Goal: Task Accomplishment & Management: Manage account settings

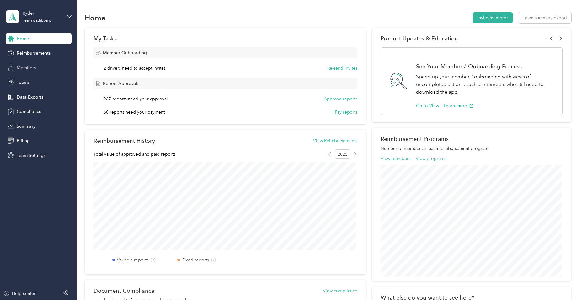
click at [27, 70] on span "Members" at bounding box center [26, 68] width 19 height 7
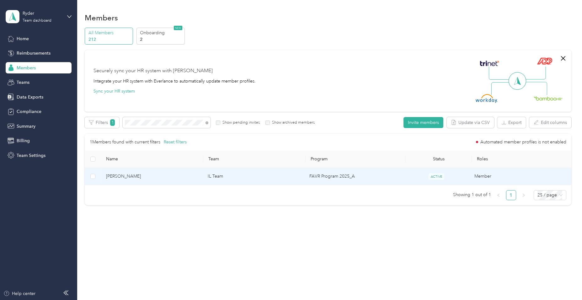
click at [355, 177] on td "FAVR Program 2025_A" at bounding box center [353, 176] width 99 height 17
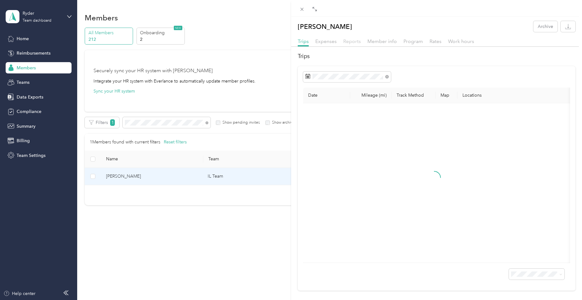
click at [352, 43] on span "Reports" at bounding box center [352, 41] width 18 height 6
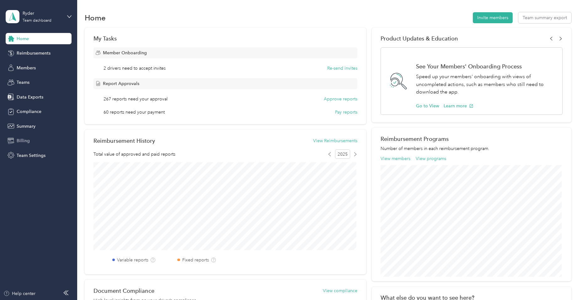
click at [28, 140] on span "Billing" at bounding box center [23, 140] width 13 height 7
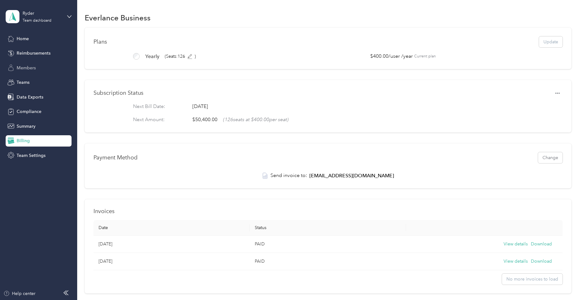
click at [34, 71] on span "Members" at bounding box center [26, 68] width 19 height 7
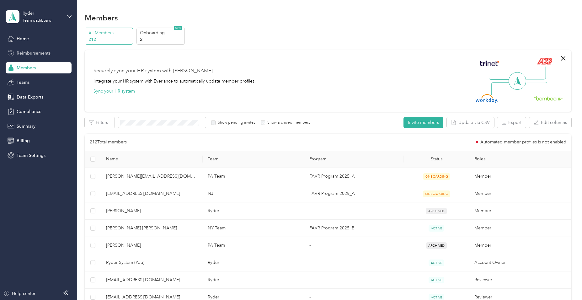
click at [44, 52] on span "Reimbursements" at bounding box center [34, 53] width 34 height 7
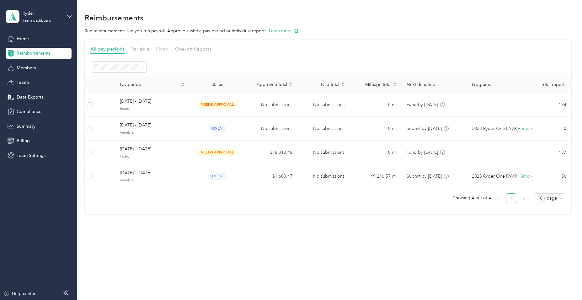
click at [163, 49] on span "Fixed" at bounding box center [162, 49] width 13 height 6
